Goal: Task Accomplishment & Management: Use online tool/utility

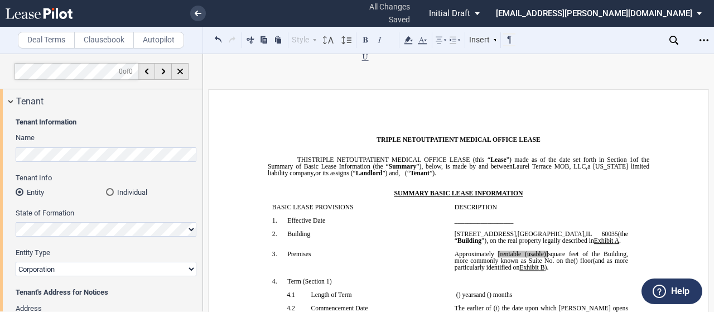
select select "tenant"
select select "number:4"
select select "floating"
select select "number:4"
select select "number:5"
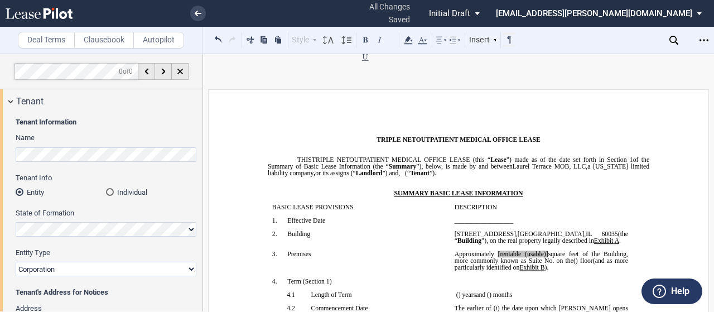
select select "fixed"
select select "triple net"
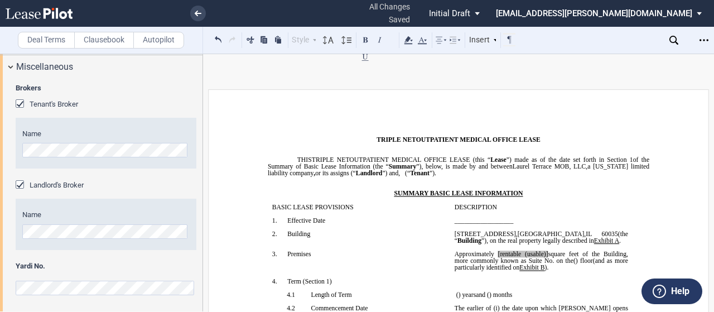
click at [114, 43] on label "Clausebook" at bounding box center [104, 40] width 60 height 17
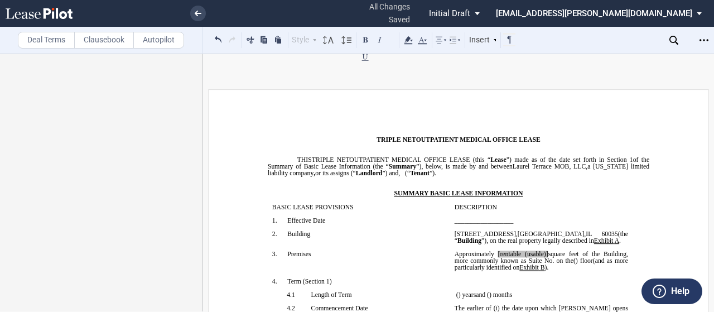
scroll to position [0, 0]
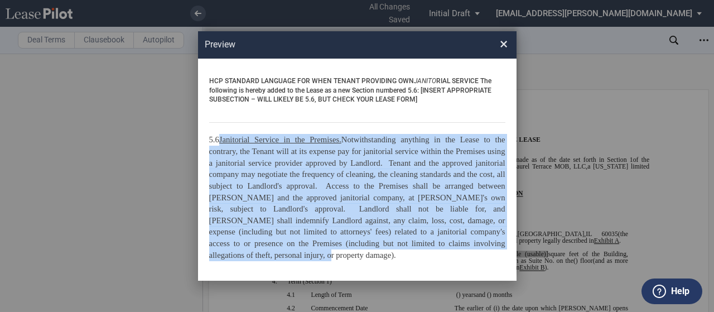
drag, startPoint x: 267, startPoint y: 256, endPoint x: 225, endPoint y: 139, distance: 124.2
click at [225, 139] on p "5.6 Janitorial Service in the Premises. Notwithstanding anything in the Lease t…" at bounding box center [357, 197] width 296 height 127
copy span "Janitorial Service in the Premises. Notwithstanding anything in the Lease to th…"
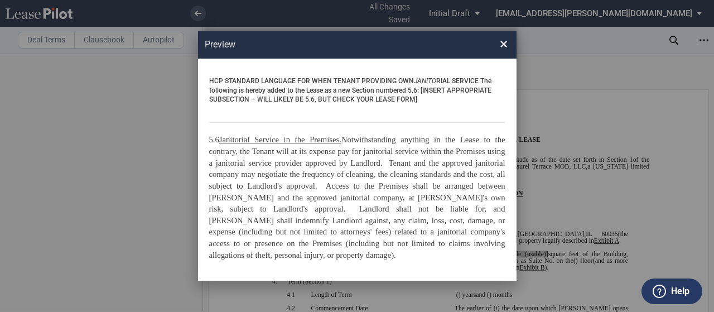
click at [503, 46] on span "×" at bounding box center [504, 44] width 8 height 18
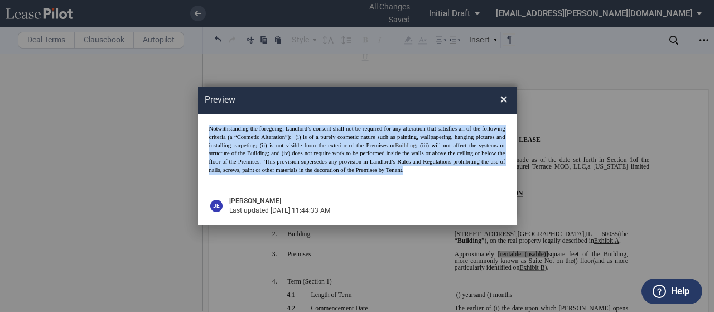
drag, startPoint x: 403, startPoint y: 170, endPoint x: 206, endPoint y: 129, distance: 201.0
click at [206, 129] on div "Notwithstanding the foregoing, Landlord’s consent shall not be required for any…" at bounding box center [357, 170] width 318 height 112
copy p "Notwithstanding the foregoing, Landlord’s consent shall not be required for any…"
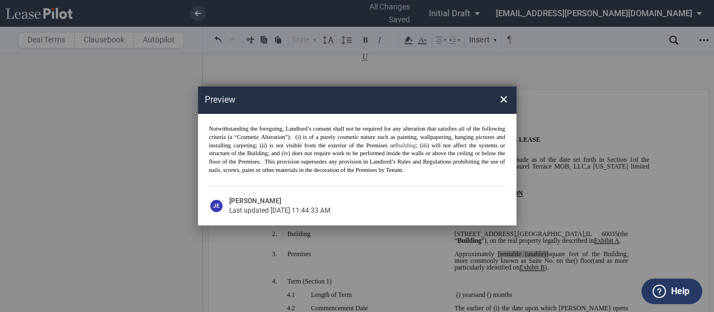
click at [506, 101] on span "×" at bounding box center [504, 99] width 8 height 18
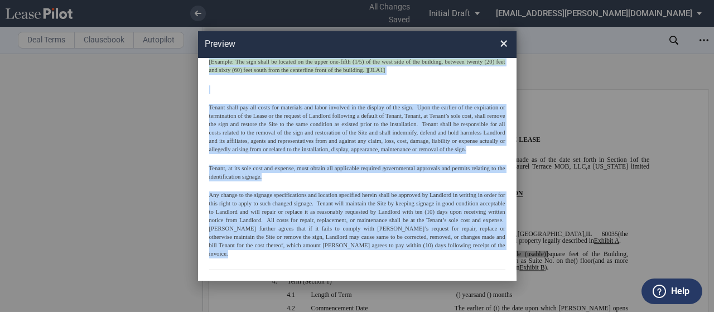
scroll to position [144, 0]
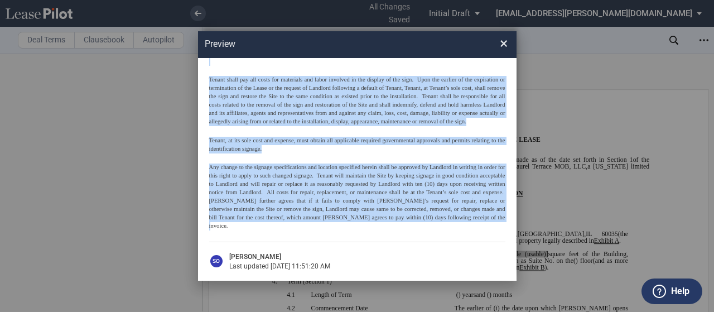
drag, startPoint x: 223, startPoint y: 125, endPoint x: 491, endPoint y: 224, distance: 285.1
click at [491, 224] on div "So long as Tenant has not defaulted under the terms of the Lease, Tenant shall …" at bounding box center [357, 107] width 296 height 246
copy div "Lo ipsu do Sitame con adi elitseddo eiusm tem incid ut lab Etdol, Magnaa enima …"
click at [281, 200] on span "Any change to the signage specifications and location specified herein shall be…" at bounding box center [357, 196] width 296 height 65
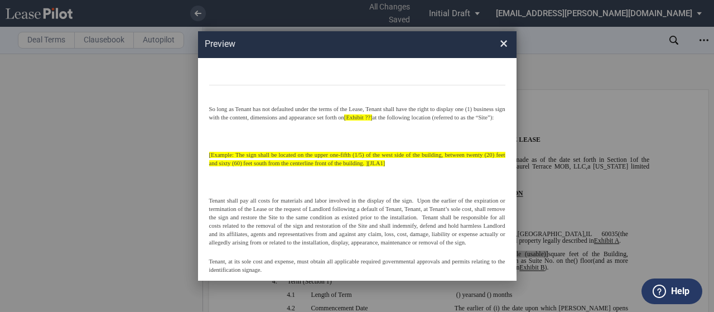
scroll to position [17, 0]
